Goal: Task Accomplishment & Management: Manage account settings

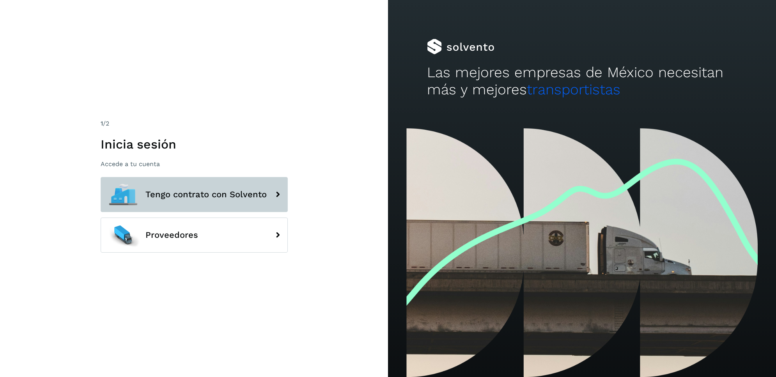
click at [212, 199] on span "Tengo contrato con Solvento" at bounding box center [205, 194] width 121 height 9
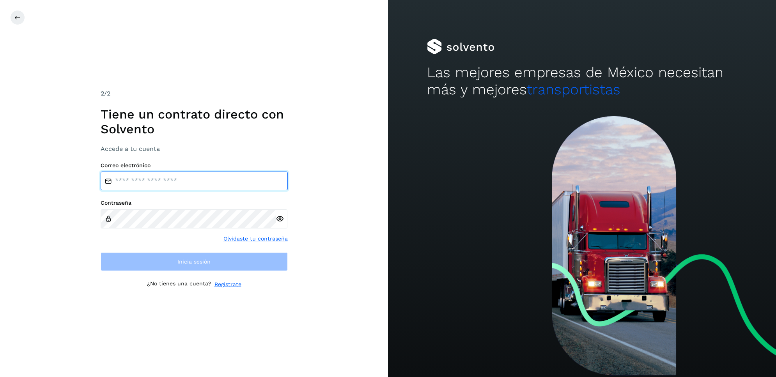
type input "**********"
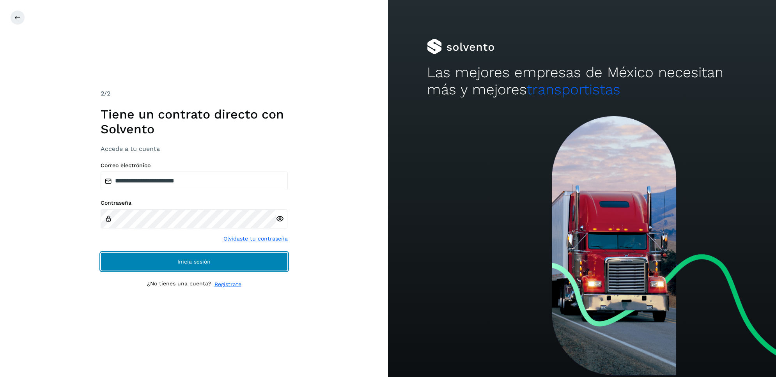
click at [174, 260] on button "Inicia sesión" at bounding box center [194, 261] width 187 height 19
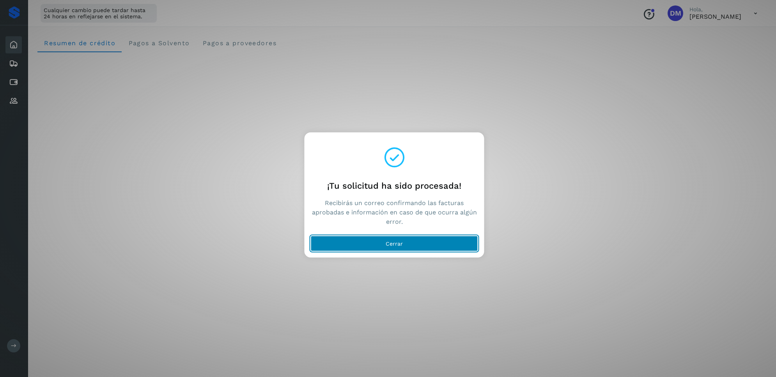
click at [391, 242] on span "Cerrar" at bounding box center [394, 243] width 17 height 5
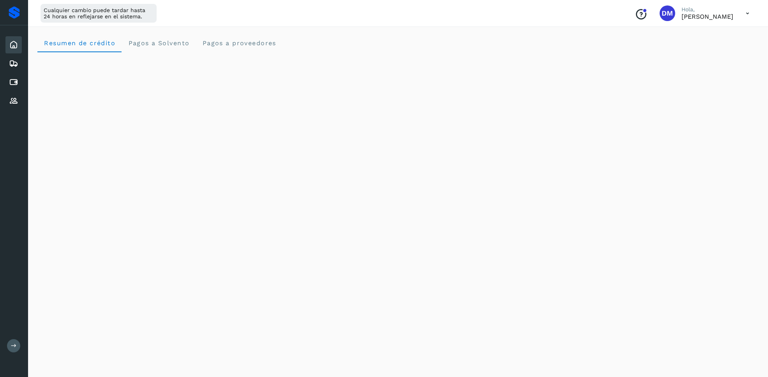
click at [14, 47] on icon at bounding box center [13, 44] width 9 height 9
click at [27, 12] on div at bounding box center [14, 12] width 28 height 25
click at [11, 66] on icon at bounding box center [13, 63] width 9 height 9
click at [17, 84] on icon at bounding box center [13, 82] width 9 height 9
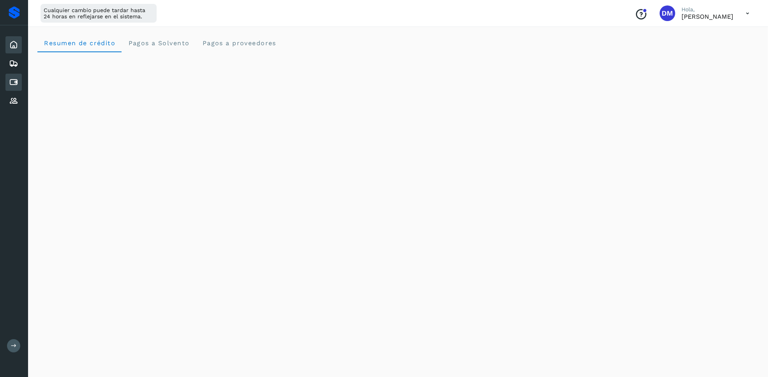
click at [6, 41] on div "Inicio" at bounding box center [13, 44] width 16 height 17
click at [16, 101] on icon at bounding box center [13, 100] width 9 height 9
click at [12, 78] on icon at bounding box center [13, 82] width 9 height 9
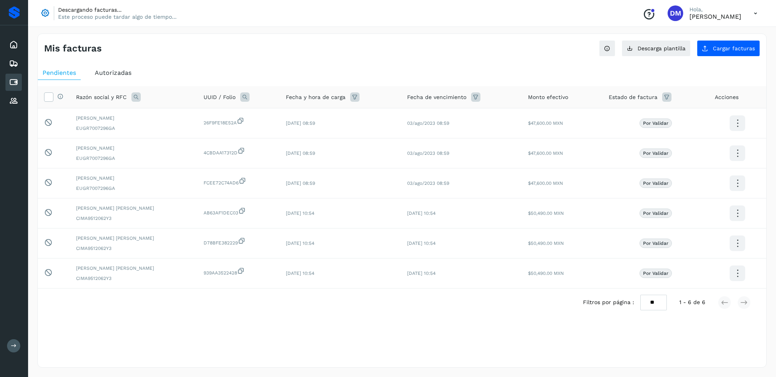
click at [7, 344] on button at bounding box center [13, 345] width 13 height 13
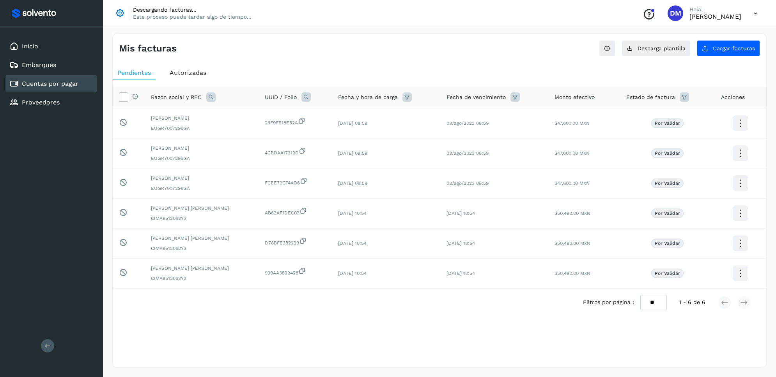
click at [187, 74] on span "Autorizadas" at bounding box center [188, 72] width 37 height 7
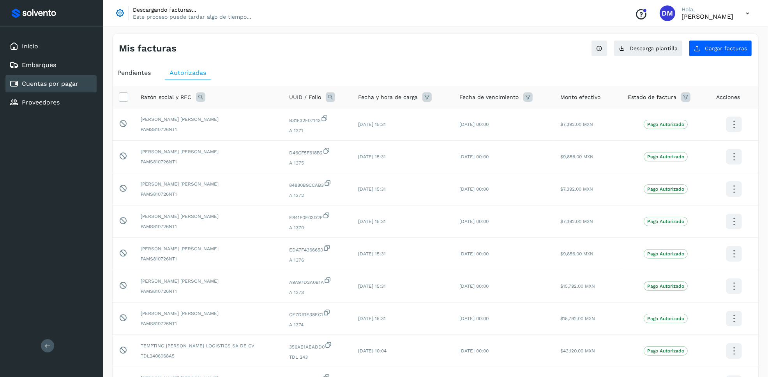
click at [427, 56] on div "Mis facturas Ver instrucciones para cargar Facturas Descarga plantilla Cargar f…" at bounding box center [436, 45] width 646 height 23
